Goal: Check status: Check status

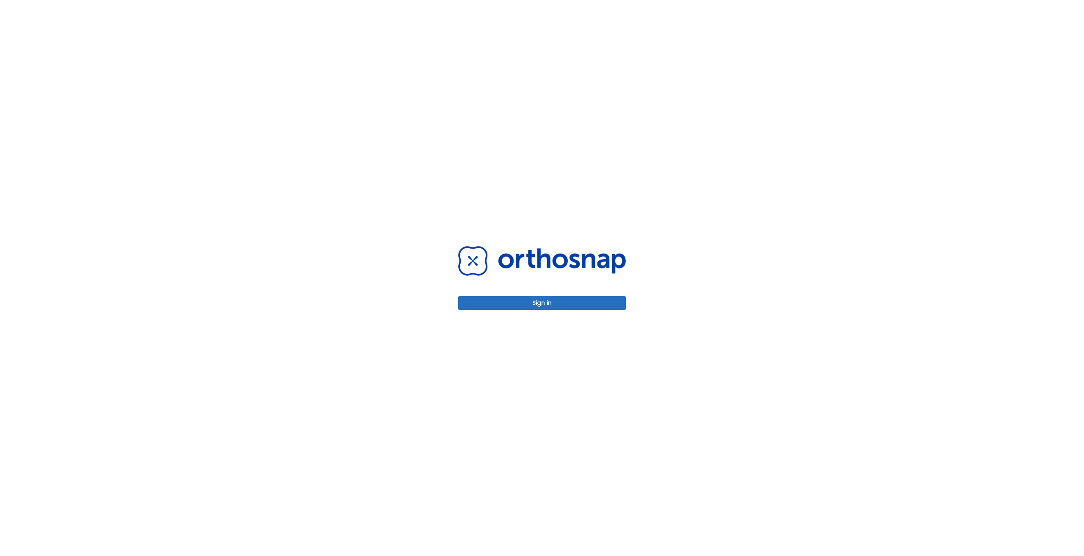
click at [592, 295] on div "Sign in" at bounding box center [542, 278] width 168 height 64
click at [593, 301] on button "Sign in" at bounding box center [542, 303] width 168 height 14
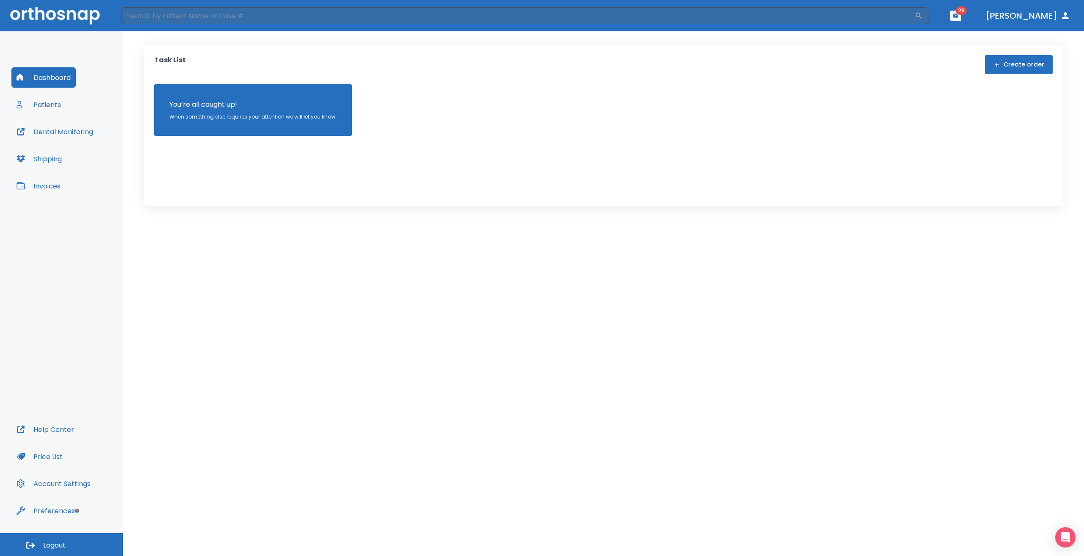
click at [56, 105] on button "Patients" at bounding box center [38, 104] width 55 height 20
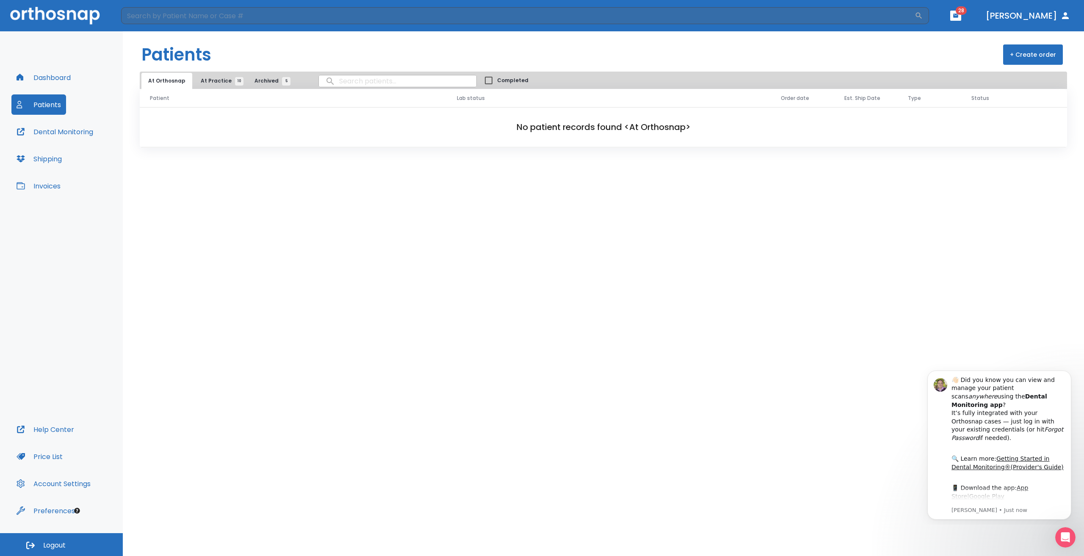
click at [216, 82] on span "At Practice 10" at bounding box center [220, 81] width 39 height 8
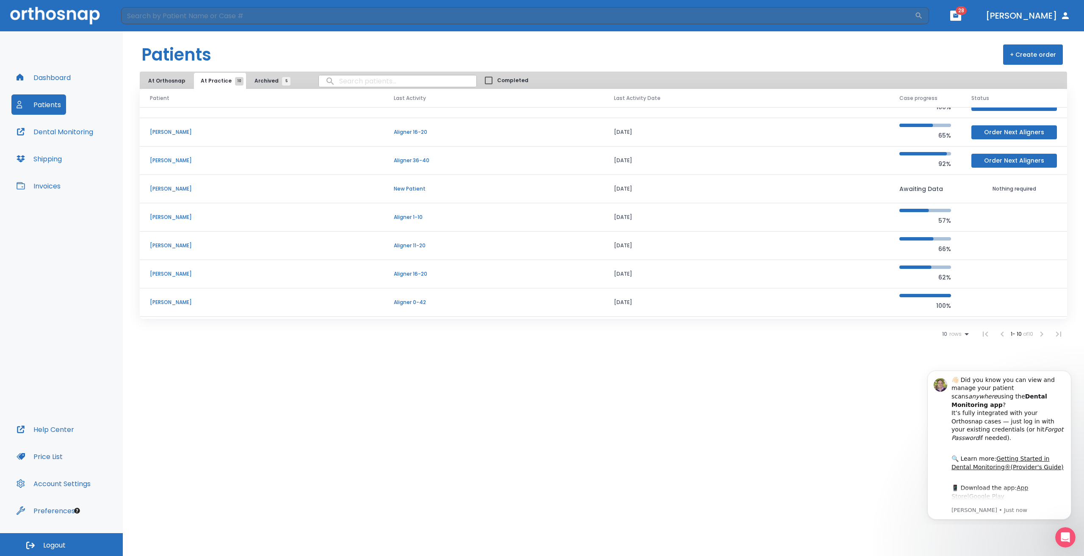
scroll to position [72, 0]
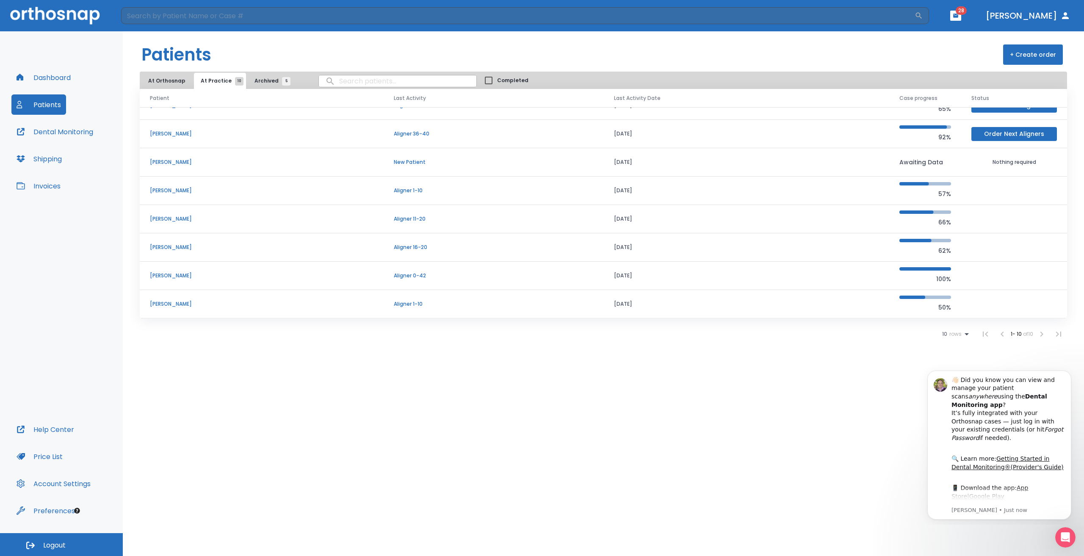
click at [448, 302] on p "Aligner 1-10" at bounding box center [494, 304] width 200 height 8
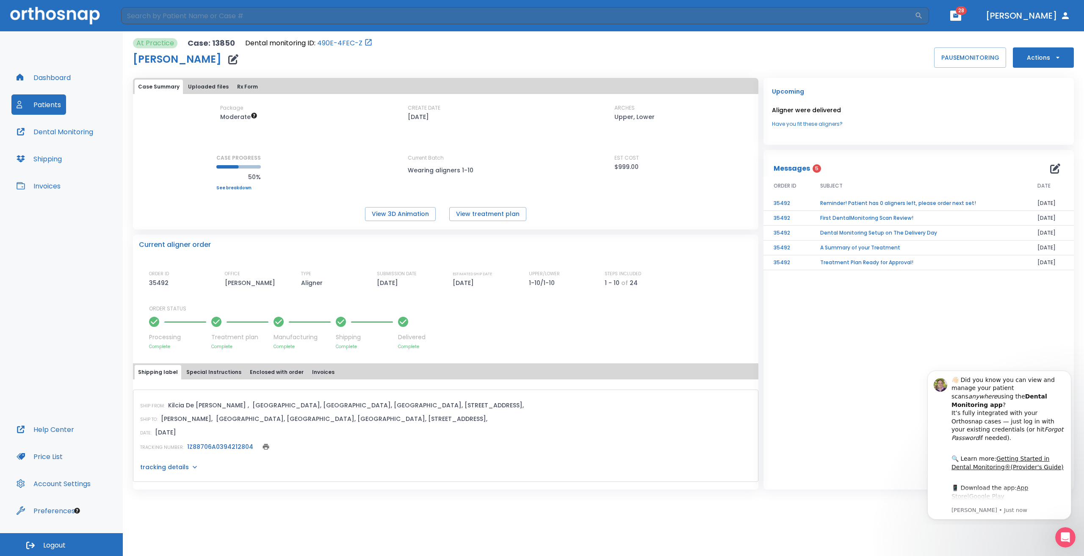
click at [199, 370] on button "Special Instructions" at bounding box center [214, 372] width 62 height 14
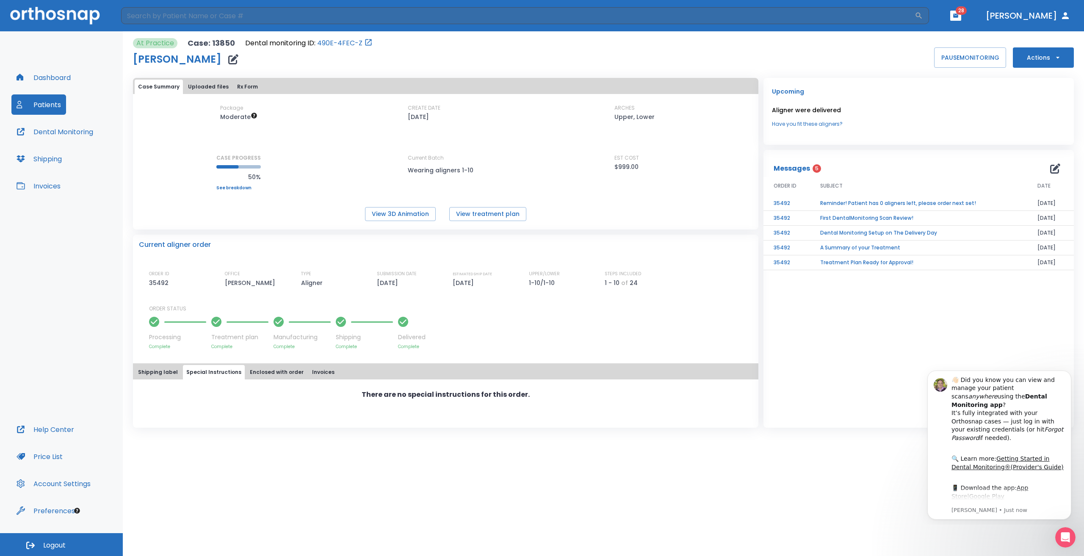
click at [254, 373] on button "Enclosed with order" at bounding box center [276, 372] width 61 height 14
click at [168, 370] on button "Shipping label" at bounding box center [158, 372] width 47 height 14
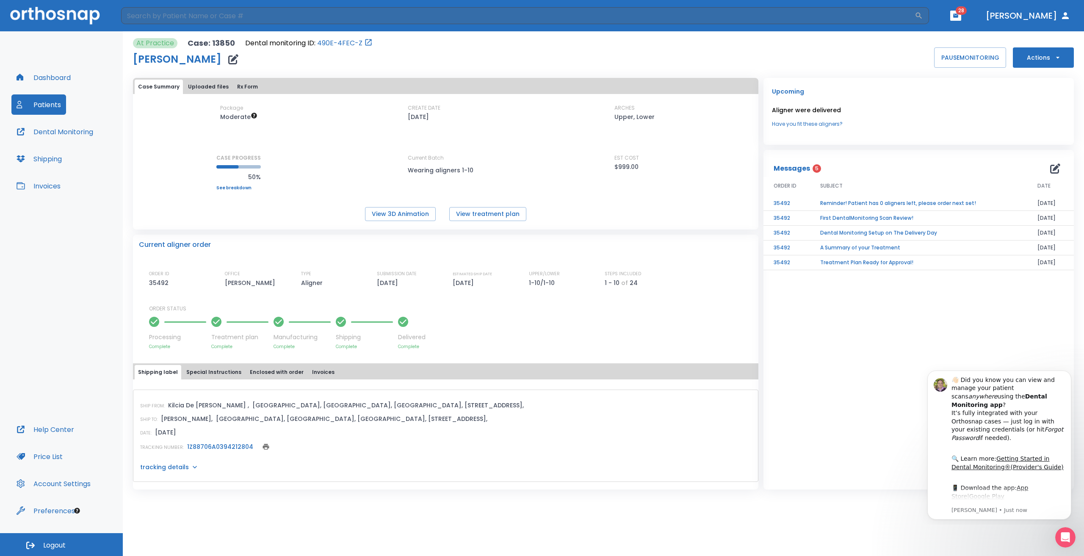
click at [1038, 60] on button "Actions" at bounding box center [1043, 57] width 61 height 20
click at [202, 92] on div at bounding box center [542, 278] width 1084 height 556
click at [391, 210] on button "View 3D Animation" at bounding box center [400, 214] width 71 height 14
